Goal: Task Accomplishment & Management: Manage account settings

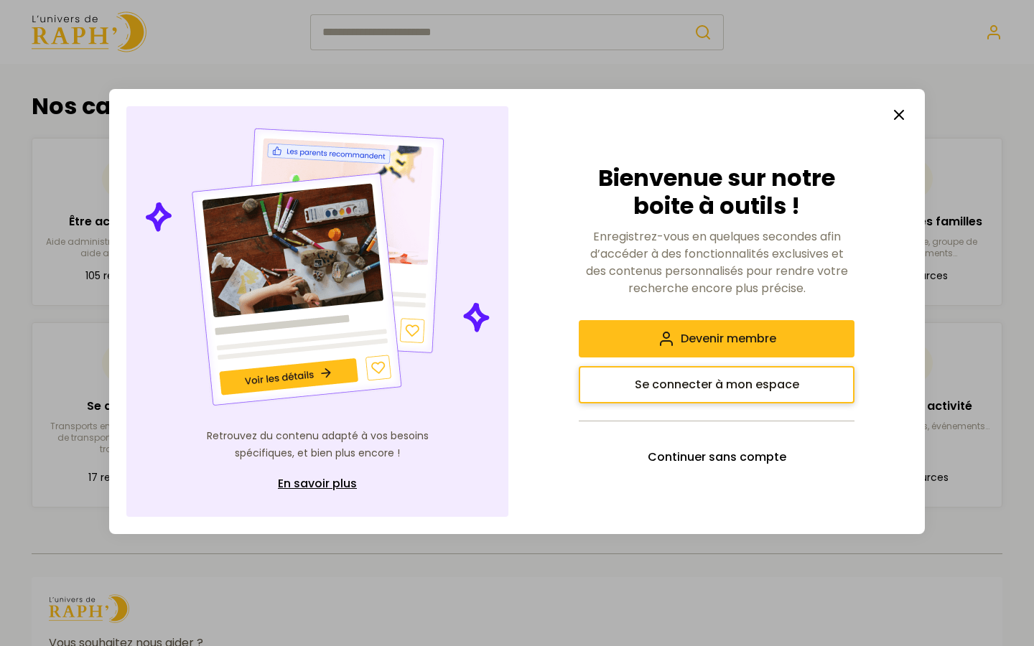
click at [764, 377] on span "Se connecter à mon espace" at bounding box center [717, 384] width 164 height 17
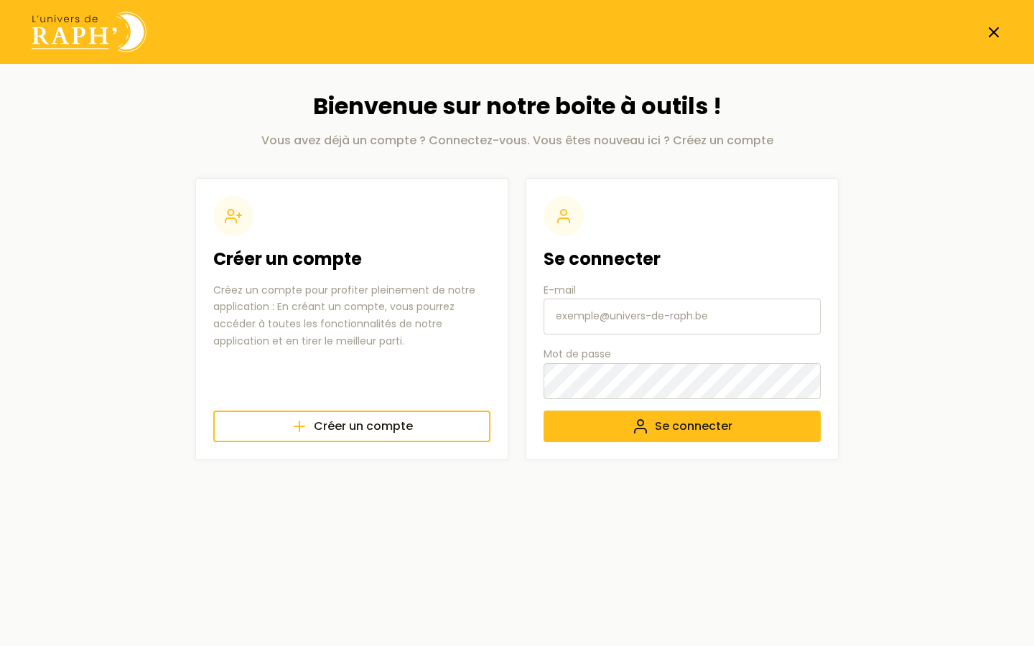
click at [597, 323] on input "E-mail" at bounding box center [682, 317] width 277 height 36
paste input "que ce soit dans l’organisation d’un stage ou d’une activité créative et sporti…"
type input "que ce soit dans l’organisation d’un stage ou d’une activité créative et sporti…"
type input "[EMAIL_ADDRESS][DOMAIN_NAME]"
click at [544, 411] on button "Se connecter" at bounding box center [682, 427] width 277 height 32
